Goal: Transaction & Acquisition: Purchase product/service

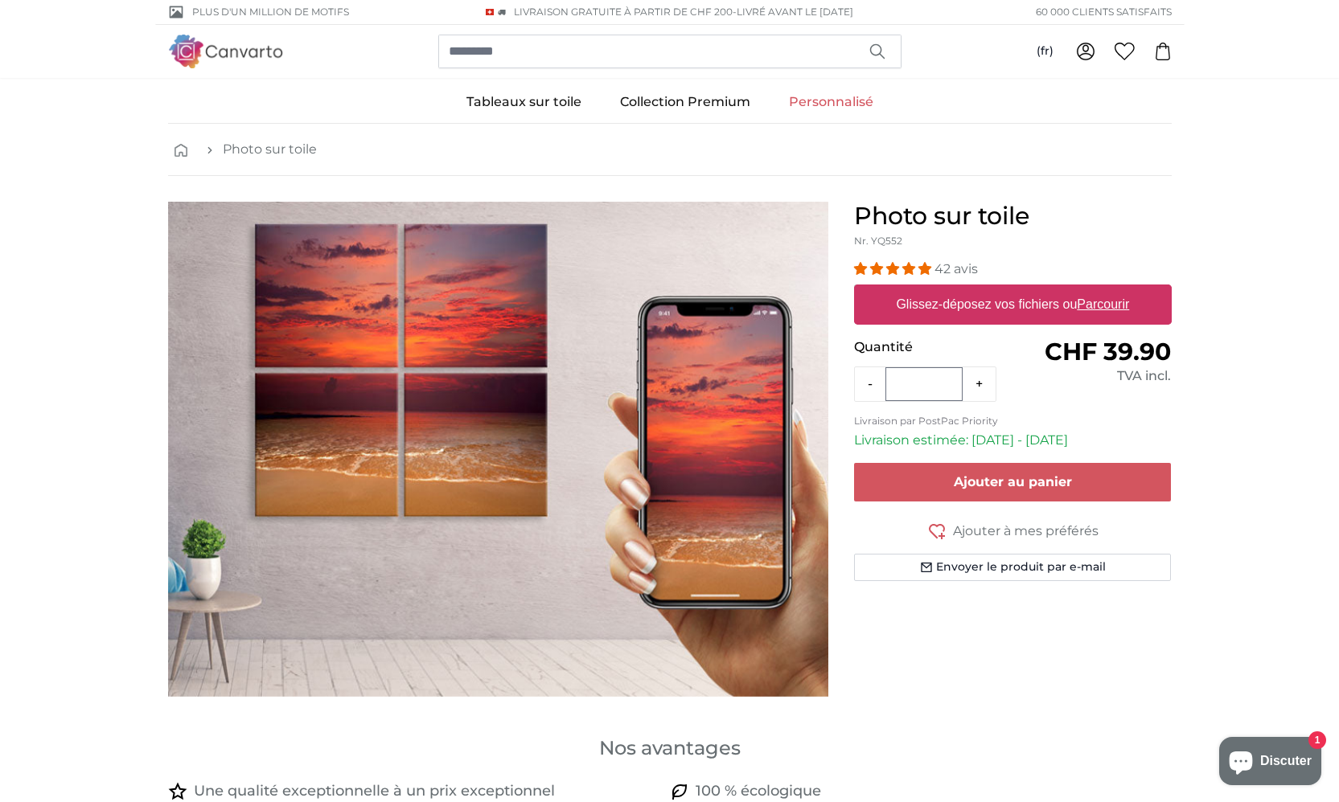
click at [1104, 306] on u "Parcourir" at bounding box center [1103, 305] width 52 height 14
click at [1104, 289] on input "Glissez-déposez vos fichiers ou Parcourir" at bounding box center [1013, 287] width 318 height 5
type input "**********"
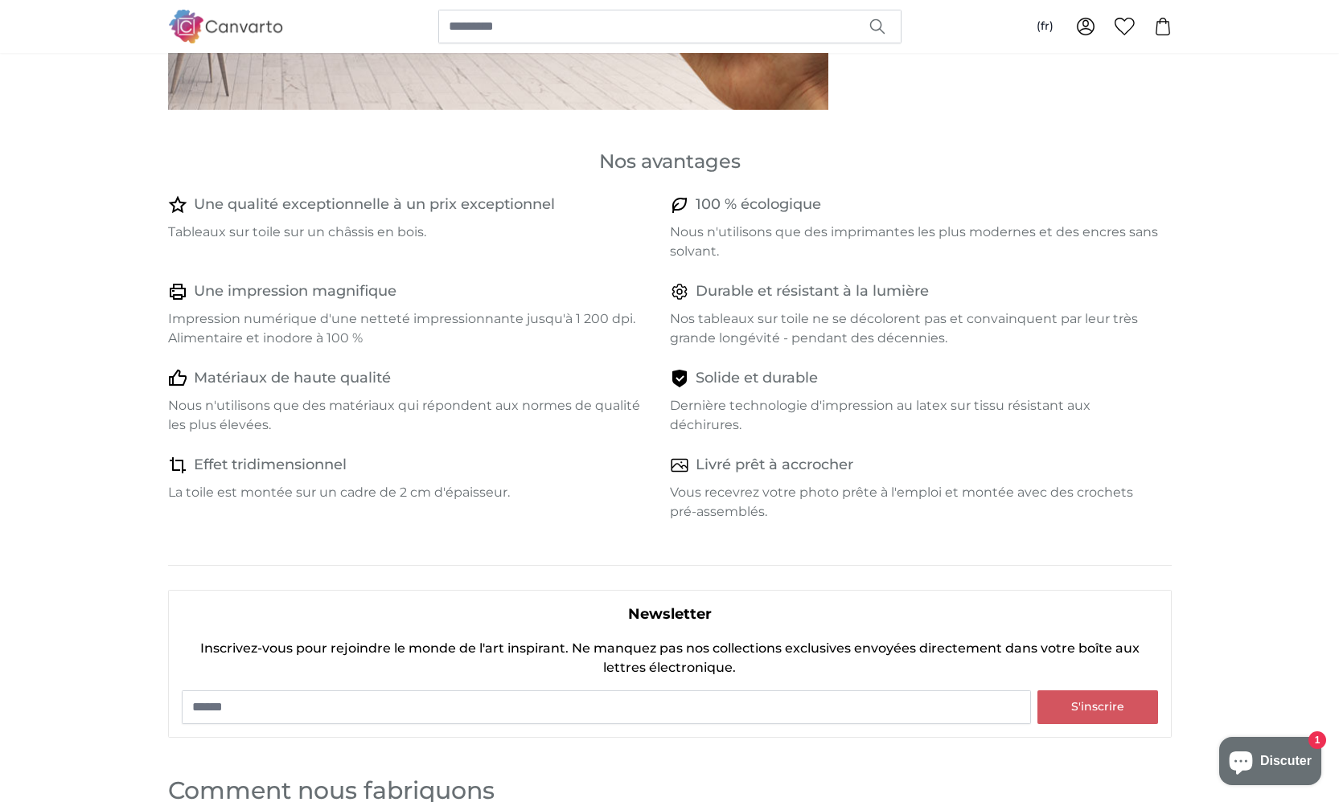
scroll to position [564, 0]
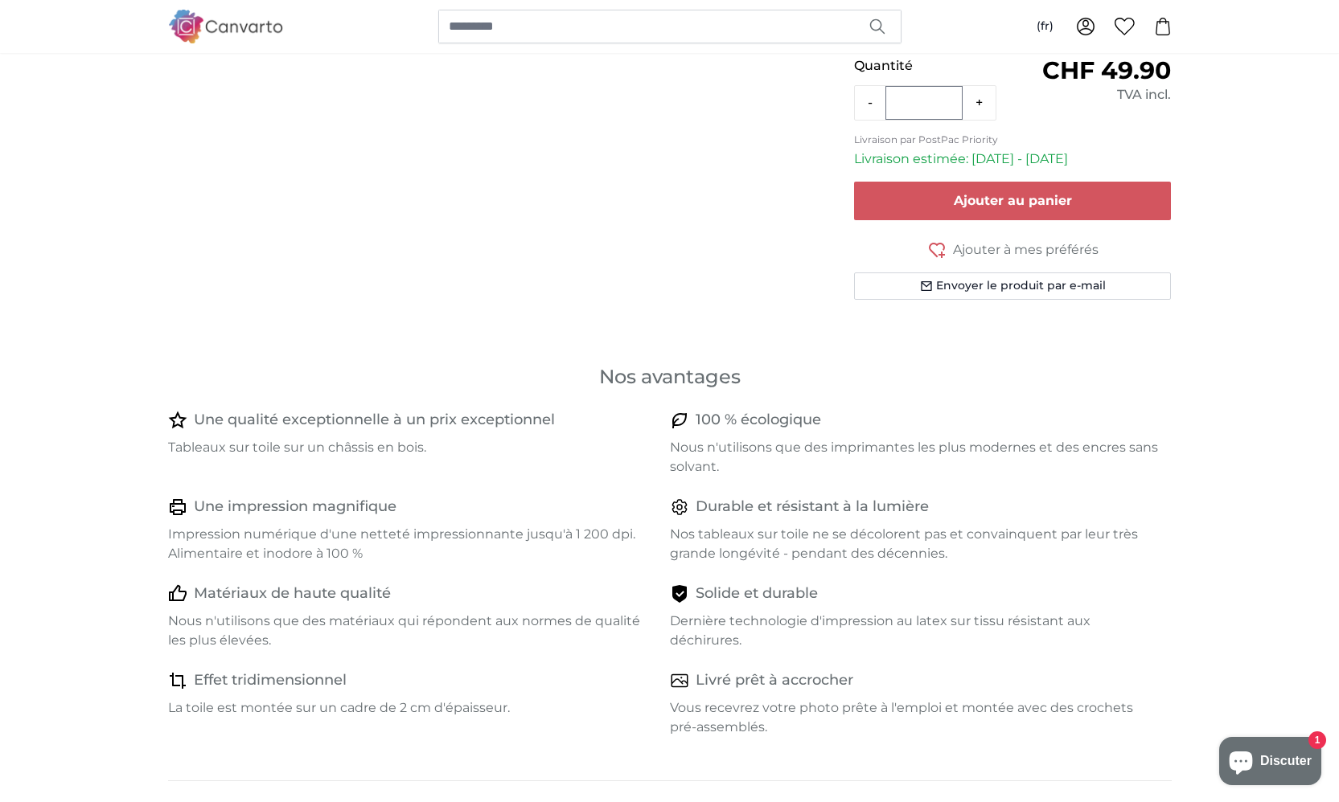
scroll to position [117, 0]
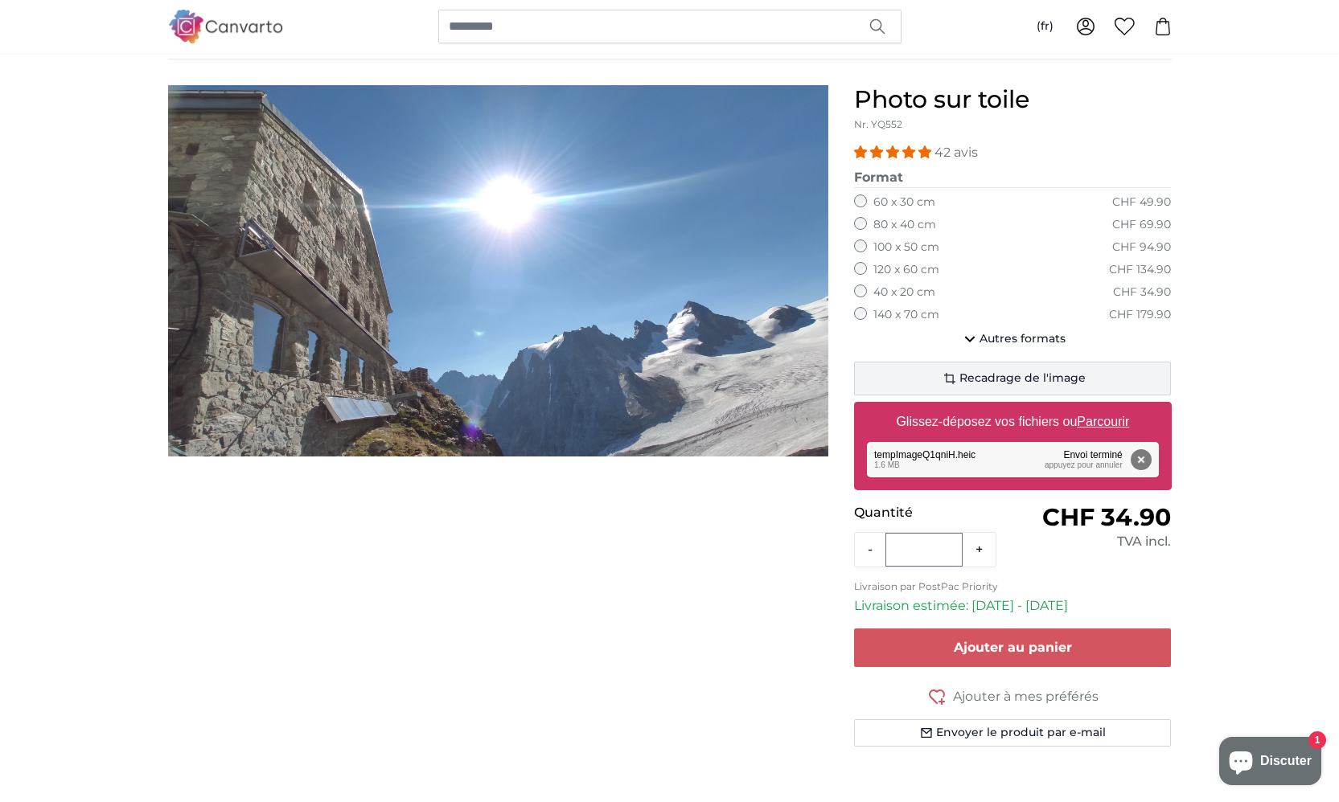
click at [995, 378] on span "Recadrage de l'image" at bounding box center [1022, 379] width 126 height 16
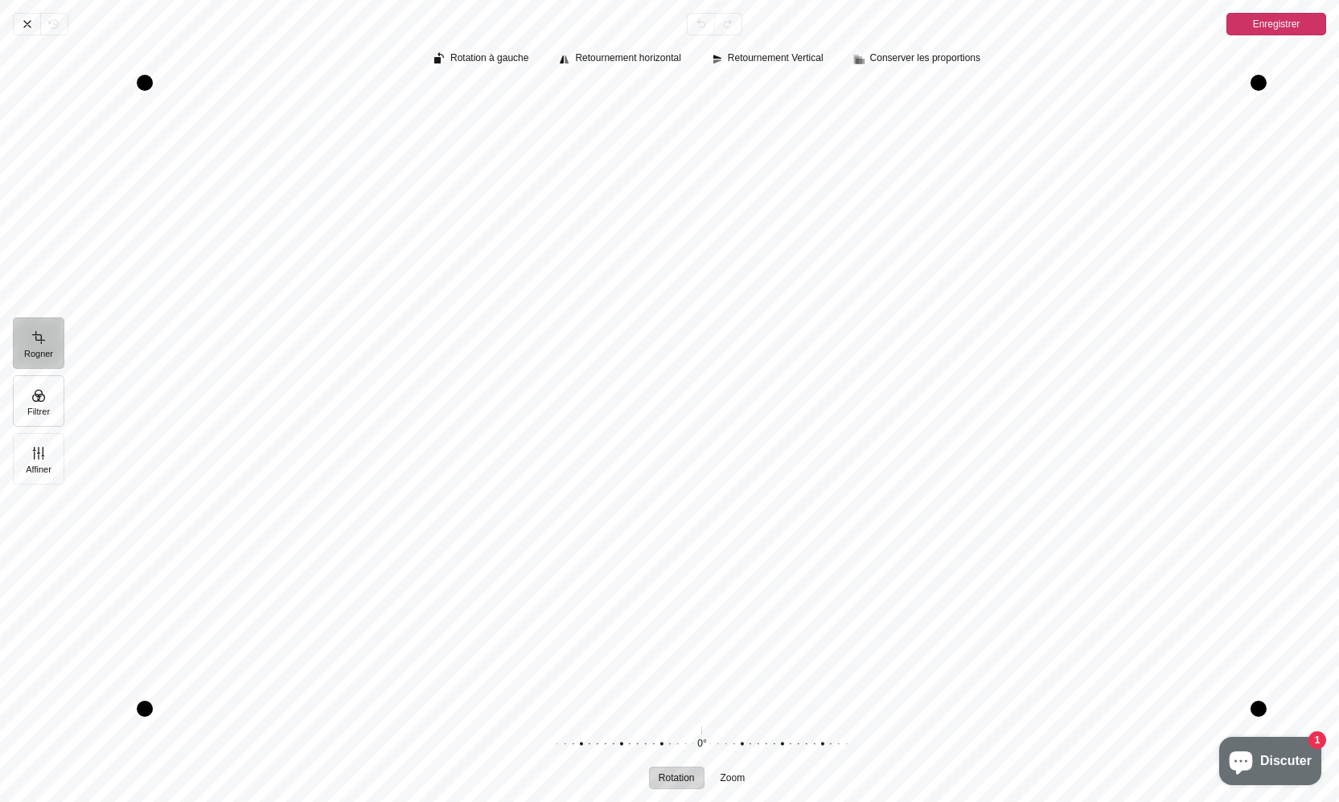
click at [31, 399] on button "Filtrer" at bounding box center [38, 401] width 51 height 51
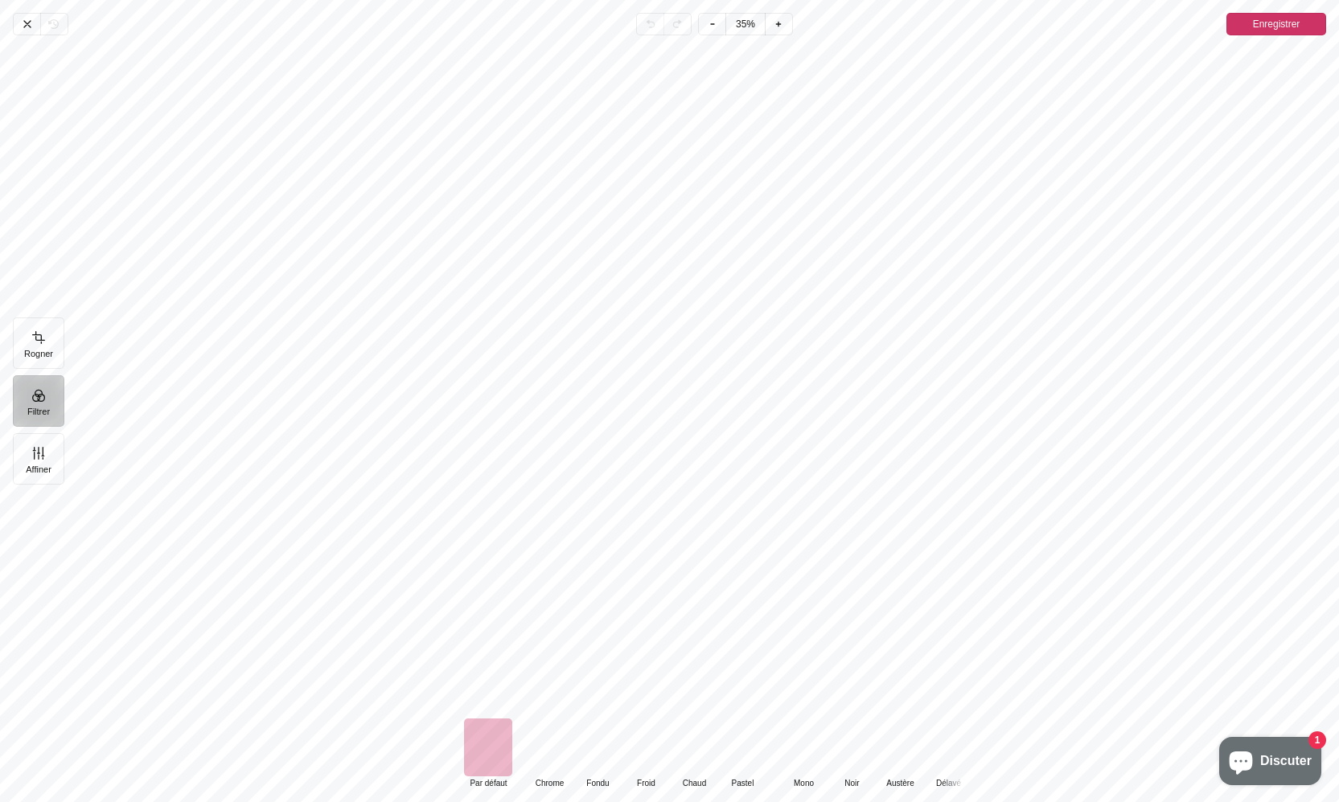
click at [983, 766] on div "Default Par défaut Classic Chrome Fondu Froid Chaud Pastel Monochrome Mono Noir…" at bounding box center [708, 754] width 1262 height 71
click at [959, 757] on div "Pintura" at bounding box center [948, 748] width 48 height 58
drag, startPoint x: 959, startPoint y: 757, endPoint x: 540, endPoint y: 687, distance: 425.5
click at [549, 693] on div "Default Par défaut Classic Chrome Fondu Froid Chaud Pastel Monochrome Mono Noir…" at bounding box center [708, 418] width 1262 height 767
click at [777, 753] on div "Pintura" at bounding box center [784, 748] width 48 height 58
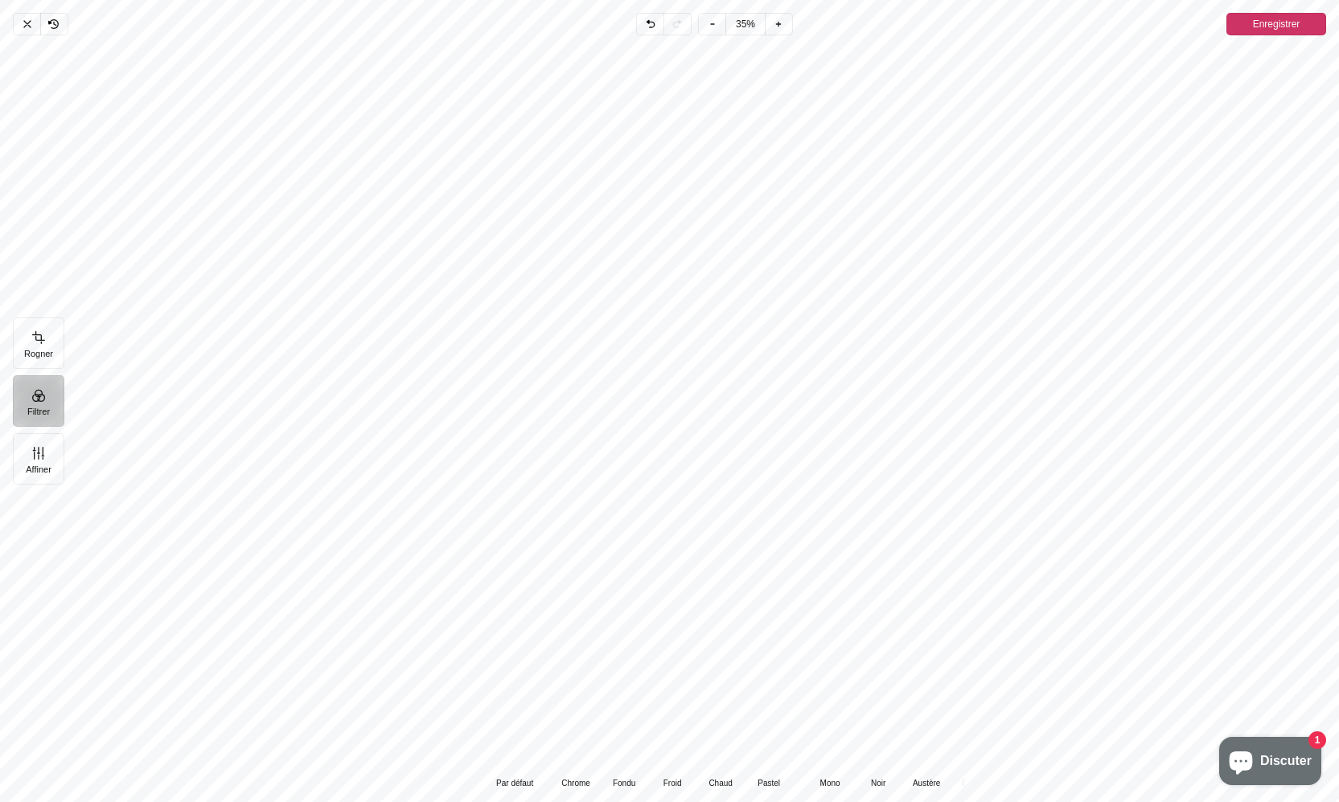
drag, startPoint x: 710, startPoint y: 761, endPoint x: 1026, endPoint y: 775, distance: 316.3
click at [1026, 775] on div "Default Par défaut Classic Chrome Fondu Froid Chaud Pastel Monochrome Mono Noir…" at bounding box center [708, 754] width 1262 height 71
click at [495, 749] on div "Pintura" at bounding box center [488, 748] width 48 height 58
click at [800, 758] on div "Pintura" at bounding box center [803, 748] width 48 height 58
click at [853, 753] on div "Pintura" at bounding box center [851, 748] width 48 height 58
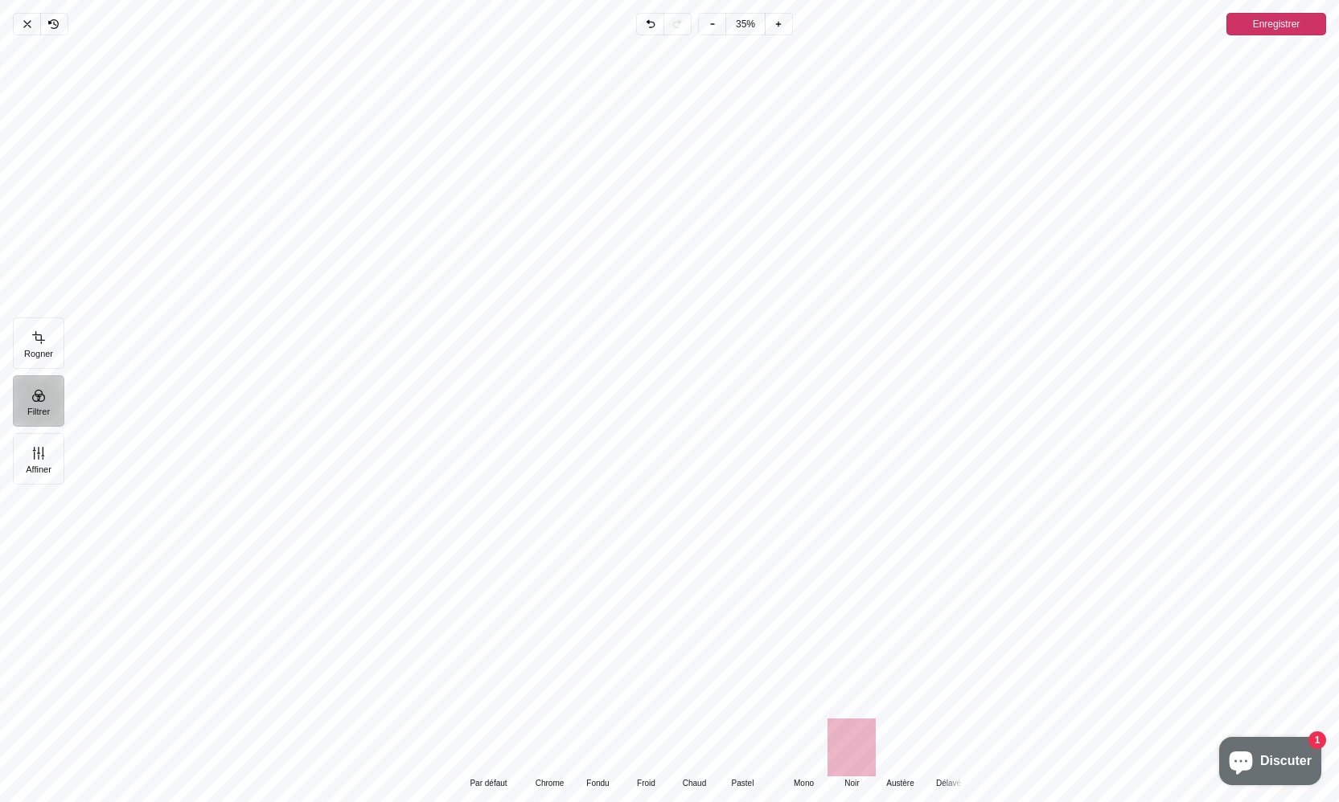
click at [811, 757] on div "Pintura" at bounding box center [803, 748] width 48 height 58
click at [852, 749] on div "Pintura" at bounding box center [851, 748] width 48 height 58
